Goal: Information Seeking & Learning: Learn about a topic

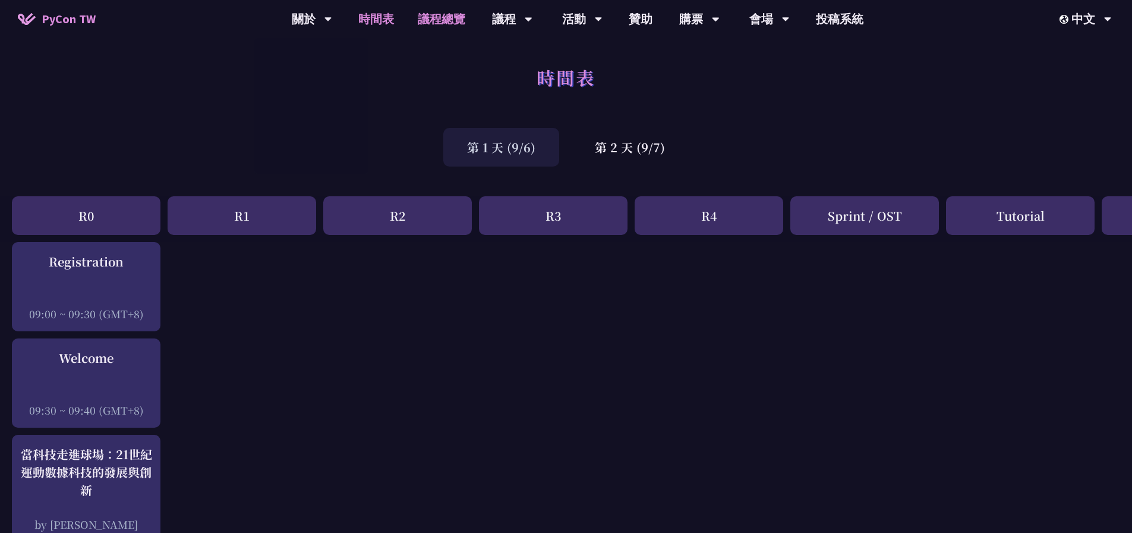
click at [434, 23] on link "議程總覽" at bounding box center [441, 19] width 71 height 38
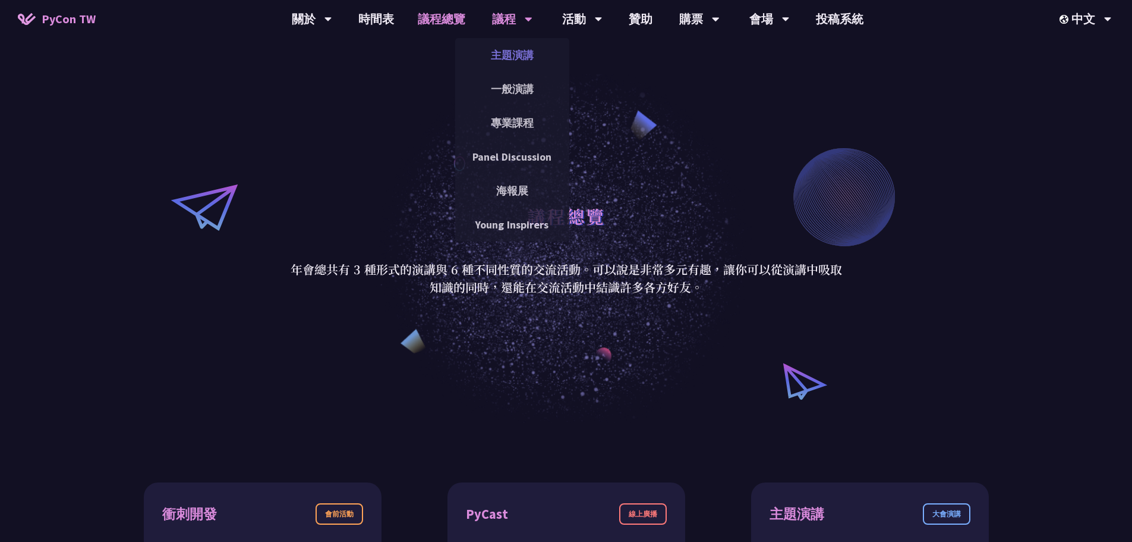
click at [522, 44] on link "主題演講" at bounding box center [512, 55] width 114 height 28
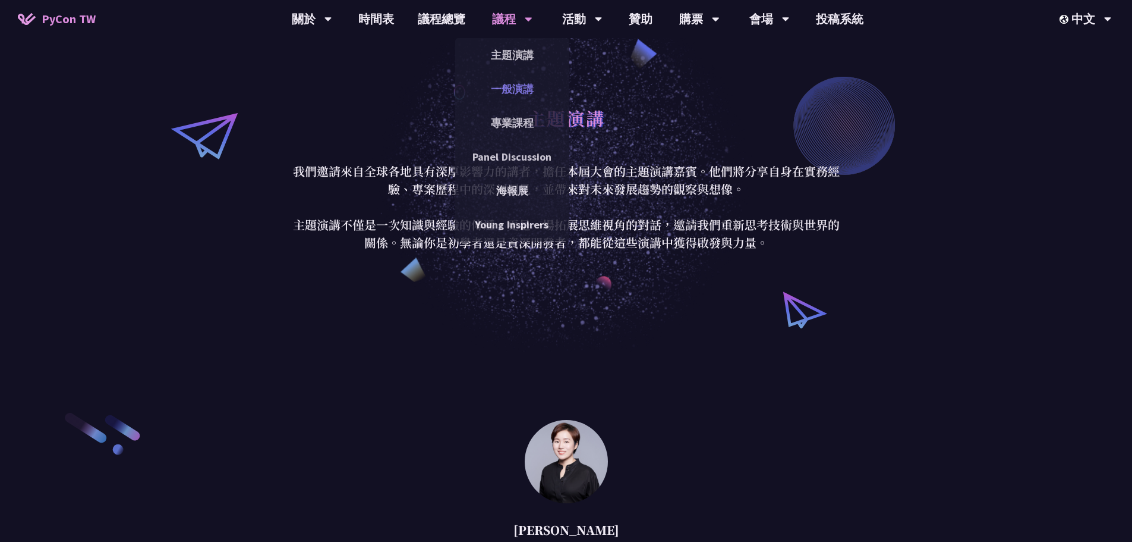
click at [502, 90] on link "一般演講" at bounding box center [512, 89] width 114 height 28
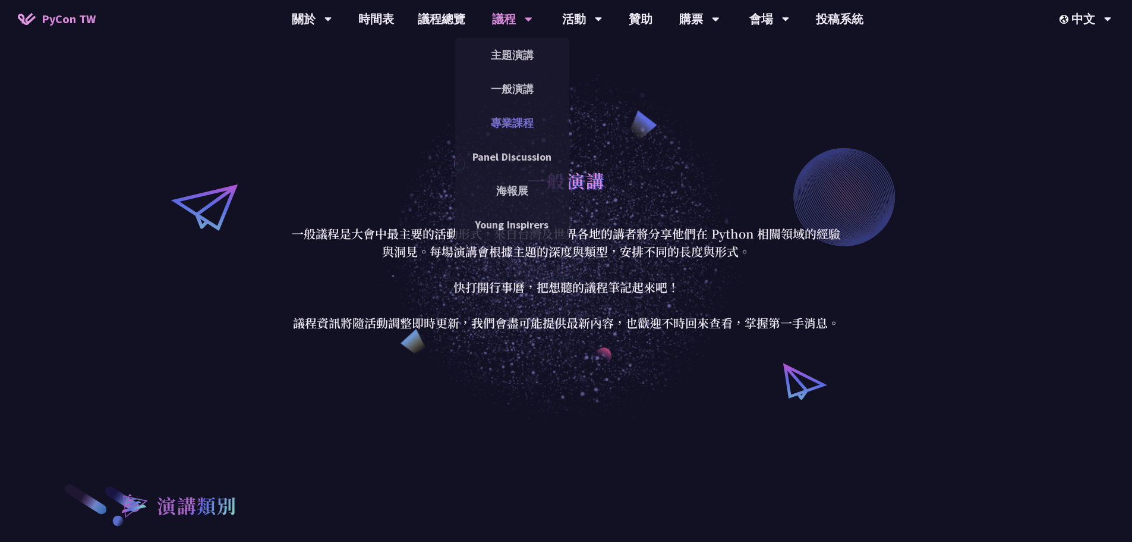
click at [524, 127] on link "專業課程" at bounding box center [512, 123] width 114 height 28
